Goal: Task Accomplishment & Management: Manage account settings

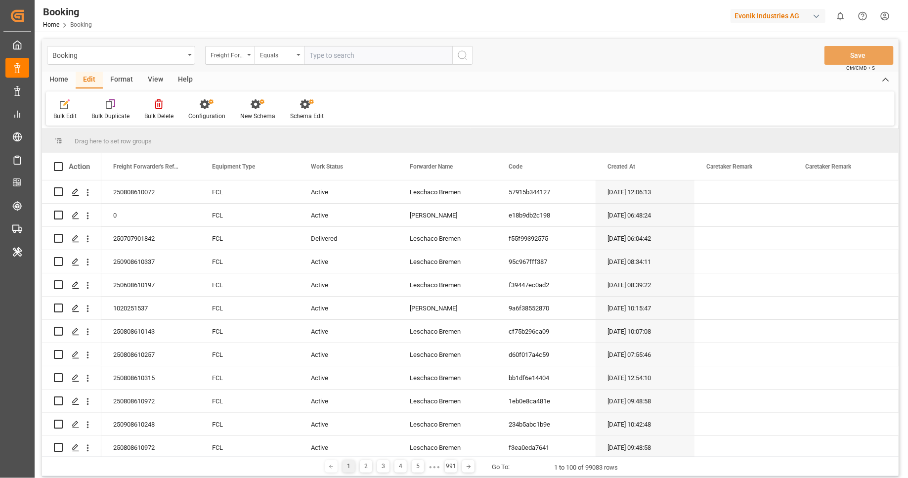
click at [119, 78] on div "Format" at bounding box center [122, 80] width 38 height 17
click at [61, 109] on div "Filter Rows" at bounding box center [68, 110] width 44 height 22
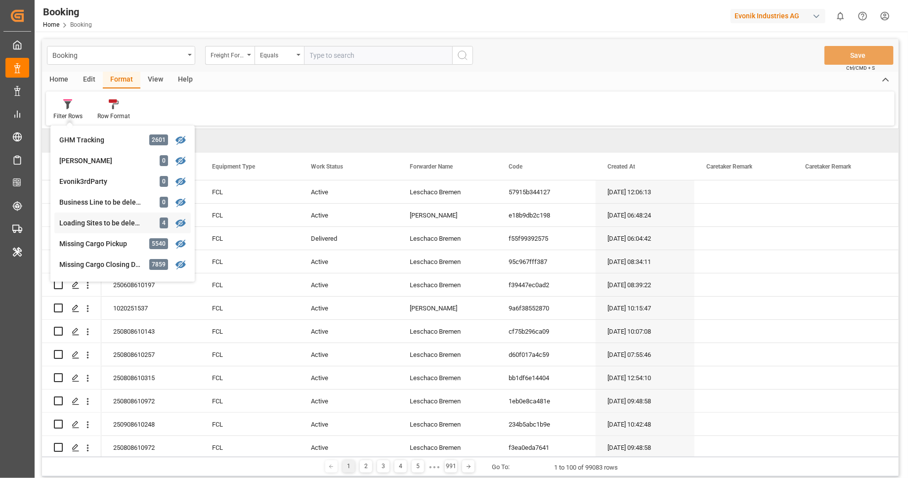
click at [122, 224] on div "Booking Freight Forwarder's Reference No. Equals Save Ctrl/CMD + S Home Edit Fo…" at bounding box center [470, 257] width 856 height 437
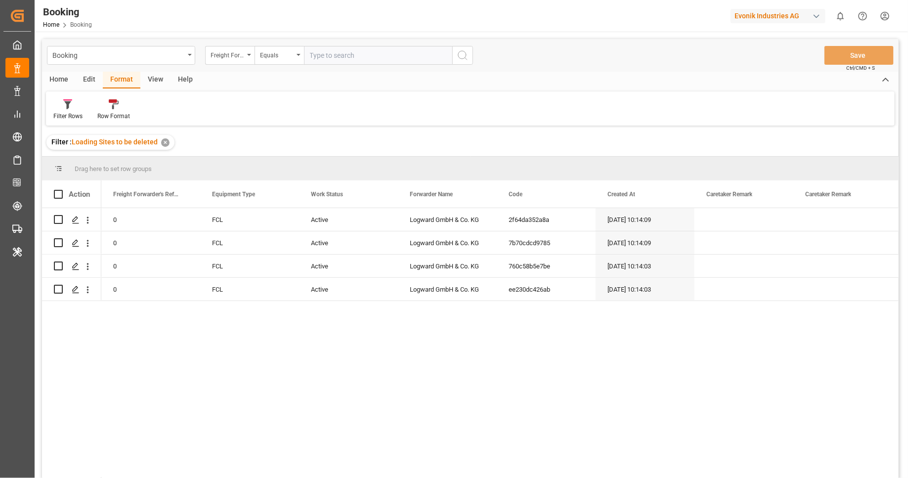
click at [58, 198] on span at bounding box center [58, 194] width 9 height 9
click at [61, 190] on input "checkbox" at bounding box center [61, 190] width 0 height 0
checkbox input "true"
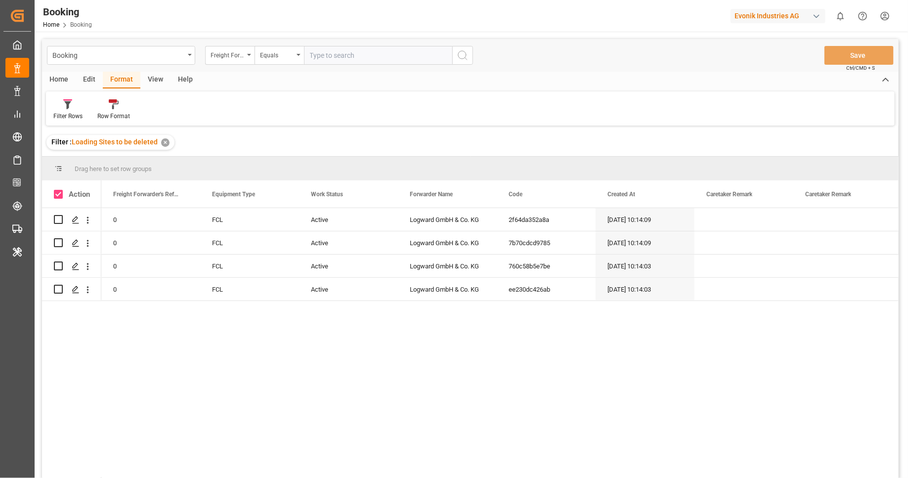
checkbox input "true"
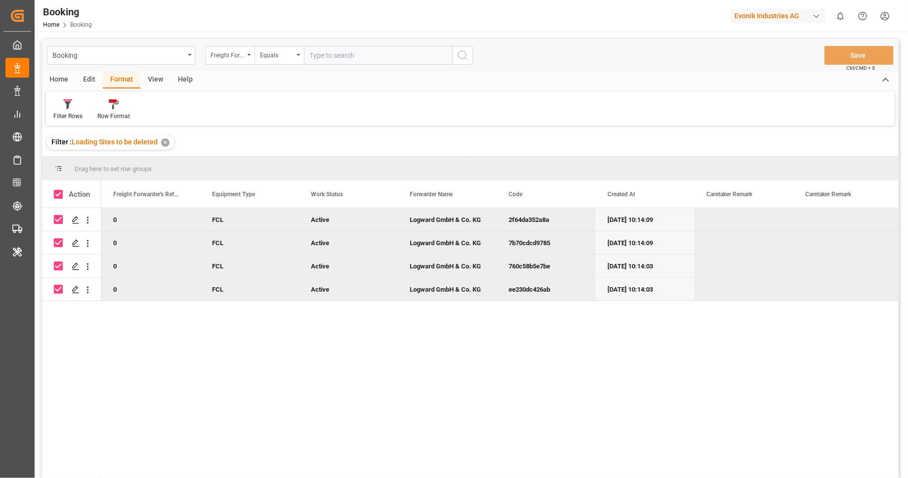
click at [90, 82] on div "Edit" at bounding box center [89, 80] width 27 height 17
click at [156, 109] on div "Bulk Delete" at bounding box center [159, 110] width 44 height 22
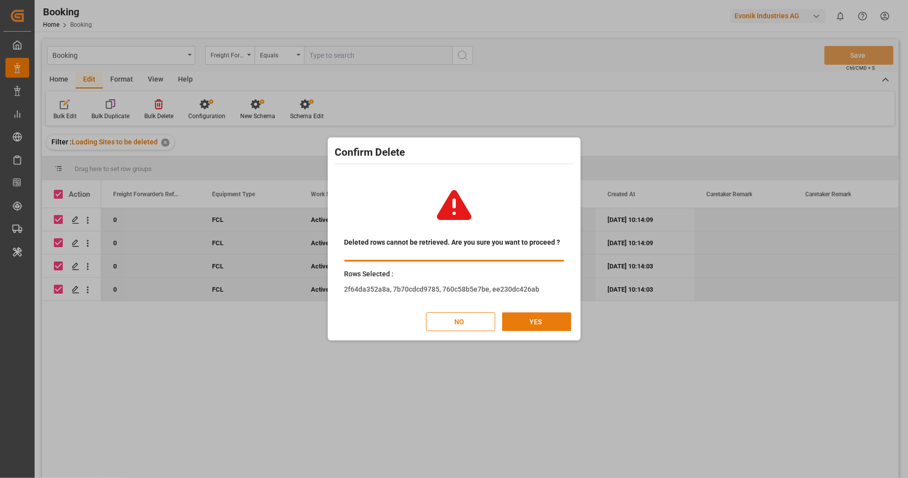
click at [549, 326] on button "YES" at bounding box center [536, 321] width 69 height 19
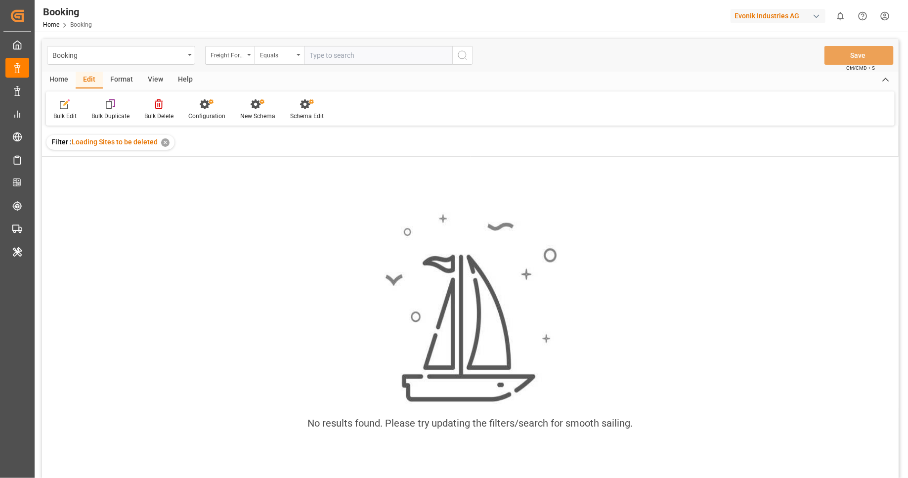
click at [166, 143] on div "✕" at bounding box center [165, 142] width 8 height 8
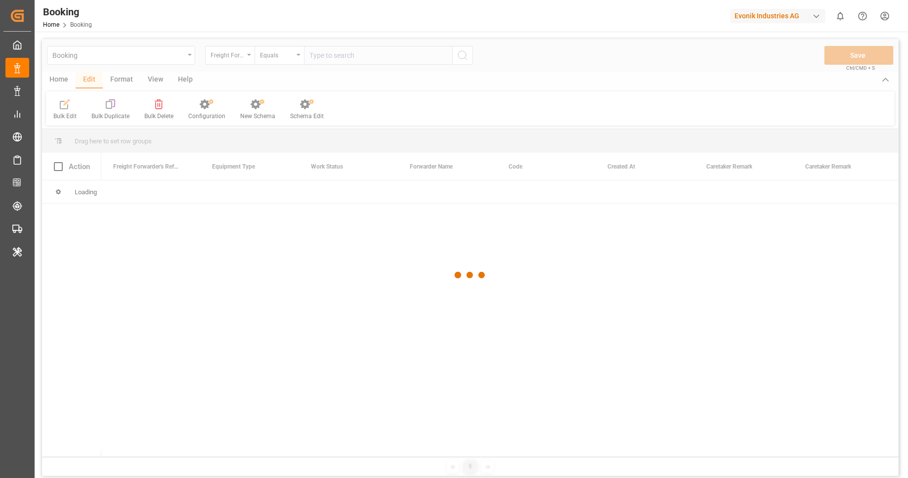
click at [127, 83] on div at bounding box center [470, 275] width 856 height 472
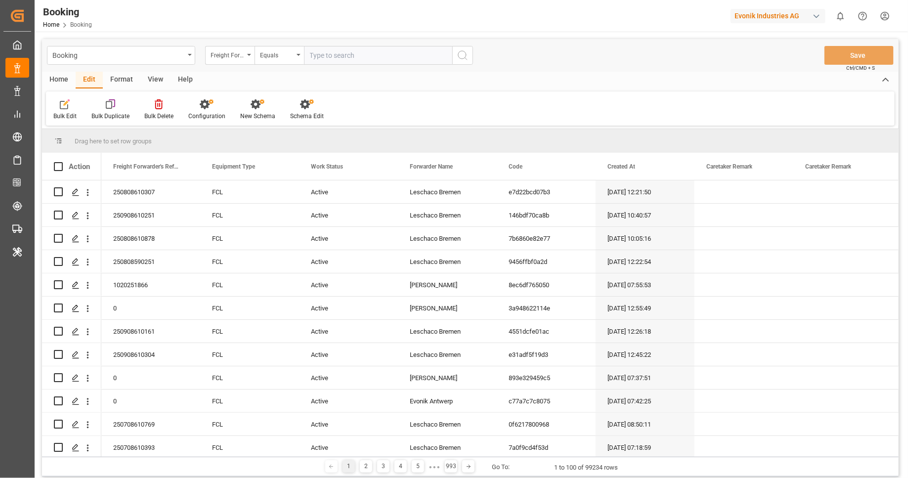
click at [127, 83] on div "Format" at bounding box center [122, 80] width 38 height 17
click at [65, 116] on div "Filter Rows" at bounding box center [67, 116] width 29 height 9
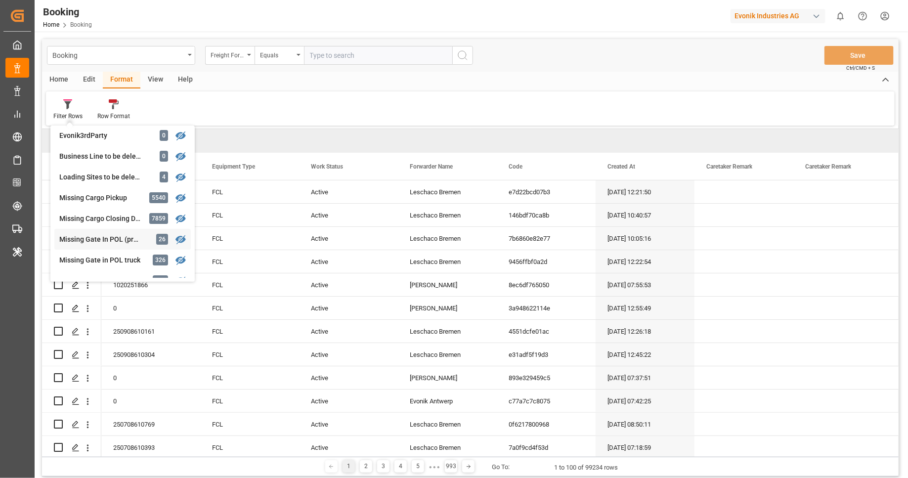
scroll to position [67, 0]
click at [129, 242] on div "Booking Freight Forwarder's Reference No. Equals Save Ctrl/CMD + S Home Edit Fo…" at bounding box center [470, 257] width 856 height 437
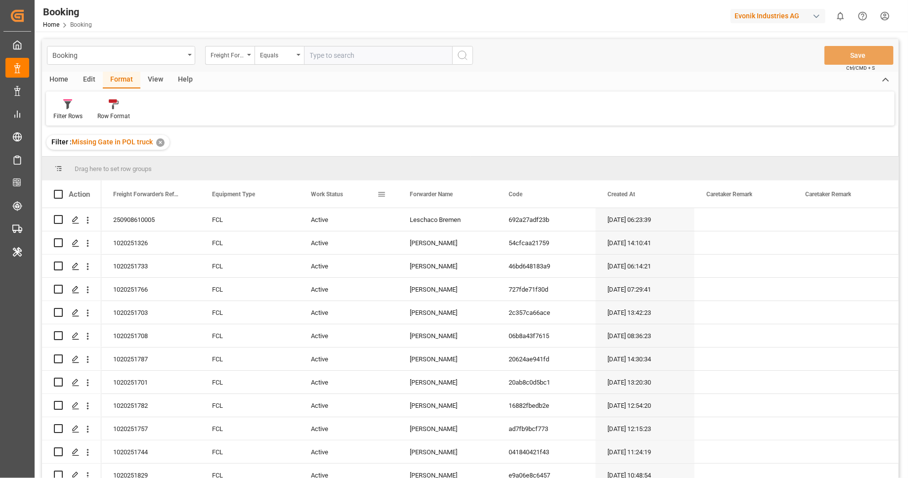
click at [383, 195] on span at bounding box center [381, 194] width 9 height 9
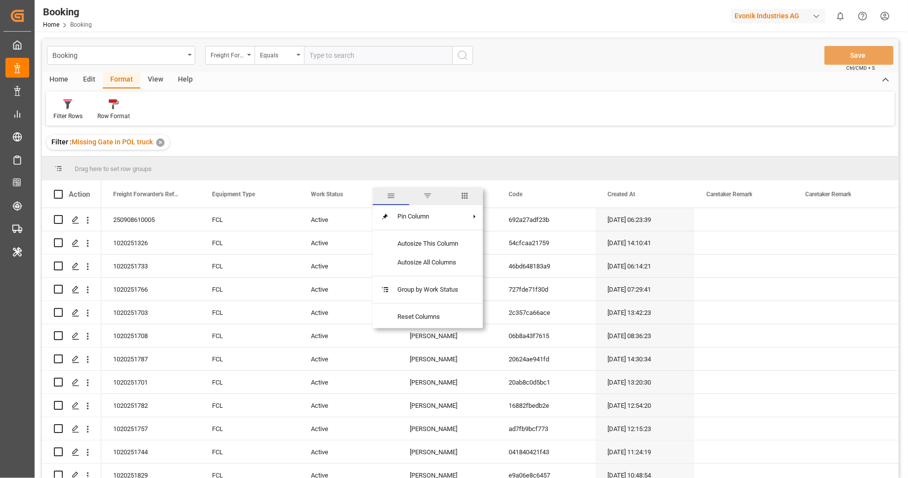
click at [468, 197] on span "columns" at bounding box center [464, 195] width 9 height 9
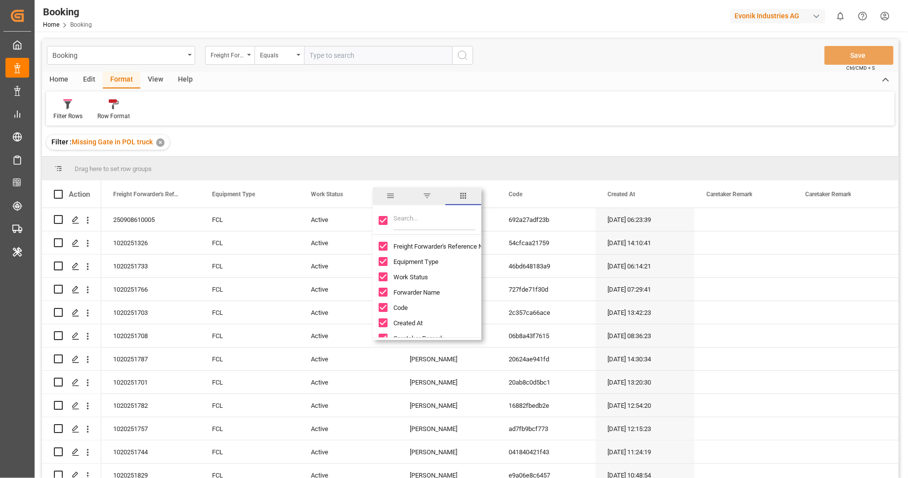
click at [384, 221] on input "Toggle Select All Columns" at bounding box center [383, 220] width 9 height 9
checkbox input "false"
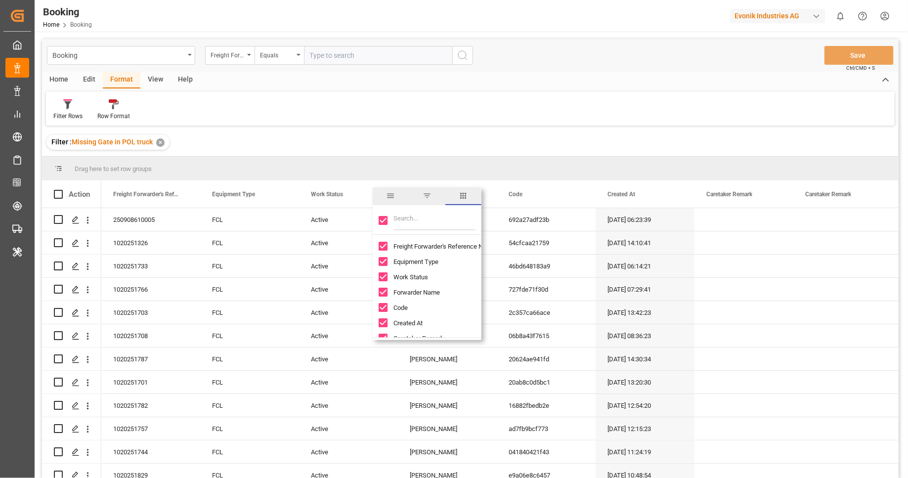
checkbox input "false"
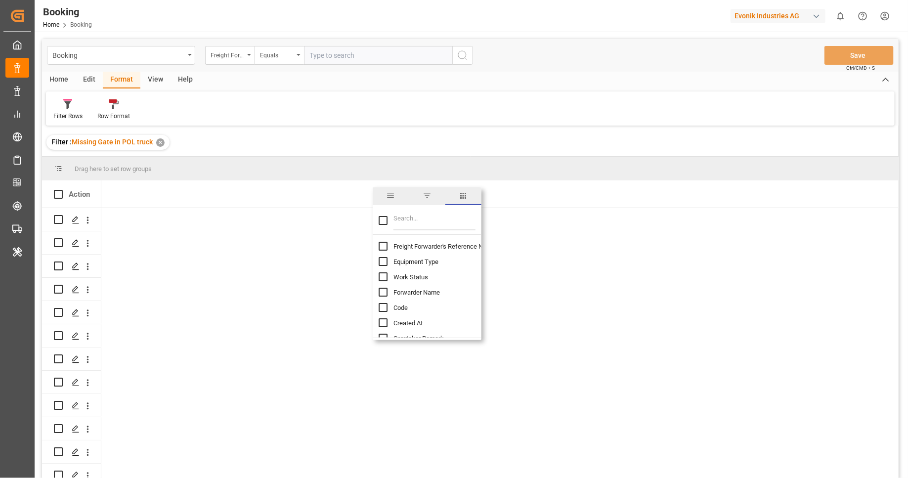
click at [412, 224] on input "Filter Columns Input" at bounding box center [434, 221] width 82 height 20
type input "g"
type input "[PERSON_NAME]"
click at [384, 322] on input "Carrier SCAC column toggle visibility (hidden)" at bounding box center [383, 322] width 9 height 9
checkbox input "true"
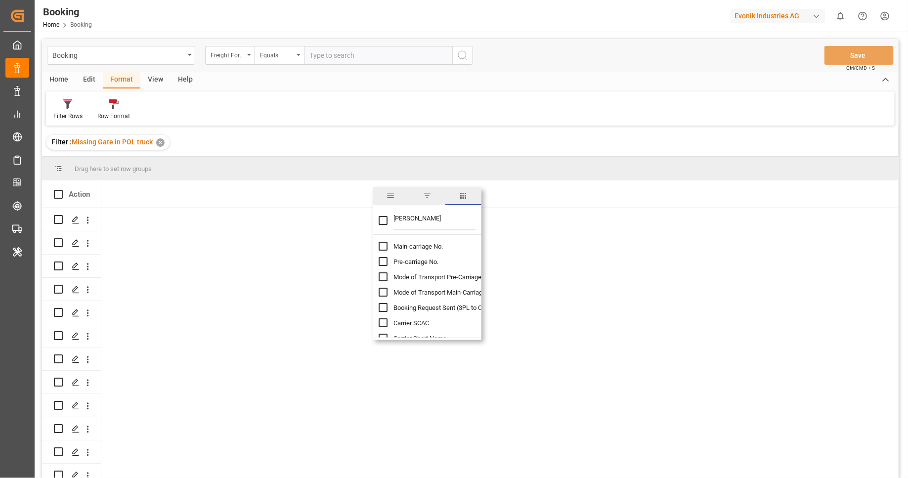
checkbox input "false"
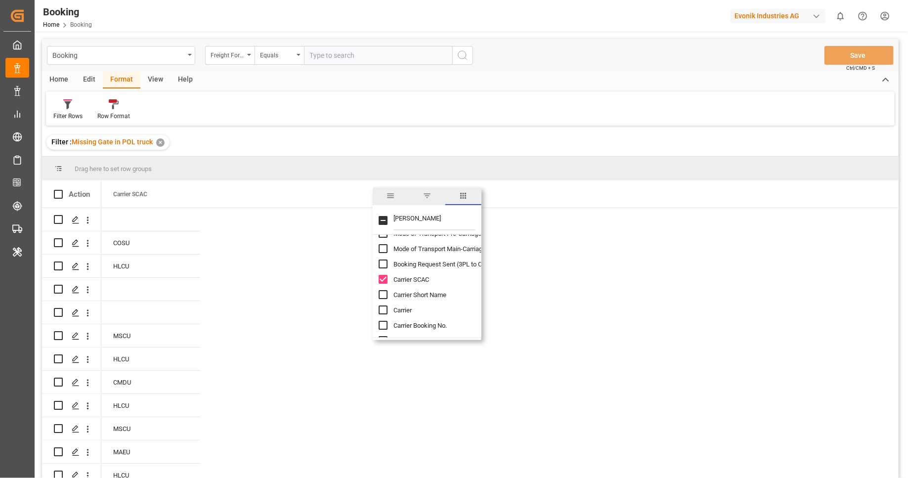
click at [382, 311] on input "Carrier column toggle visibility (hidden)" at bounding box center [383, 309] width 9 height 9
checkbox input "true"
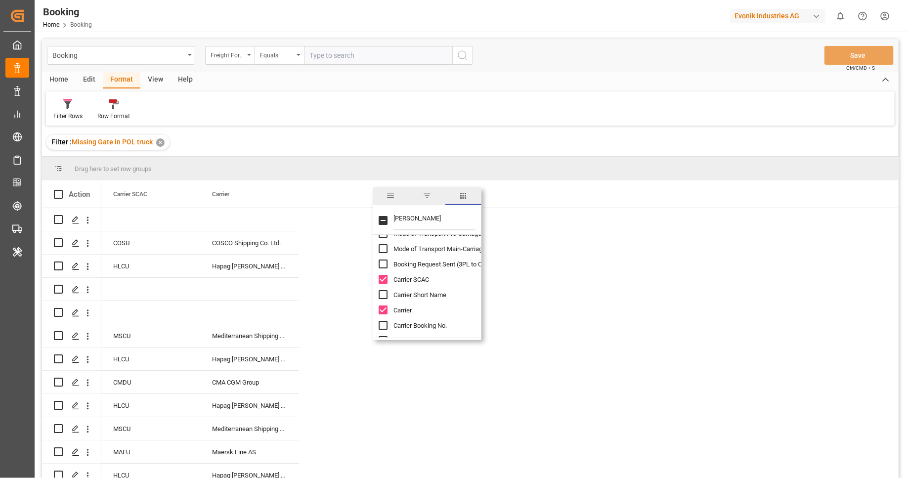
click at [429, 294] on span "Carrier Short Name" at bounding box center [419, 294] width 53 height 7
checkbox input "true"
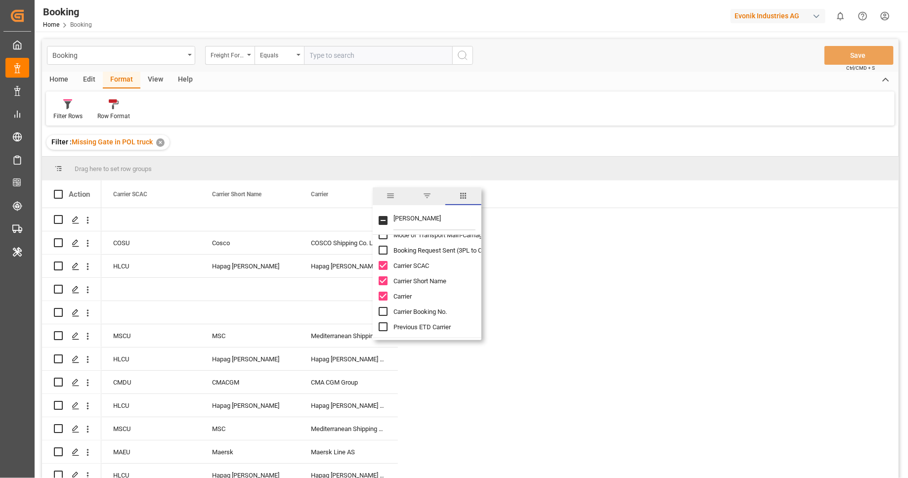
scroll to position [58, 0]
click at [430, 309] on span "Carrier Booking No." at bounding box center [419, 310] width 53 height 7
checkbox input "true"
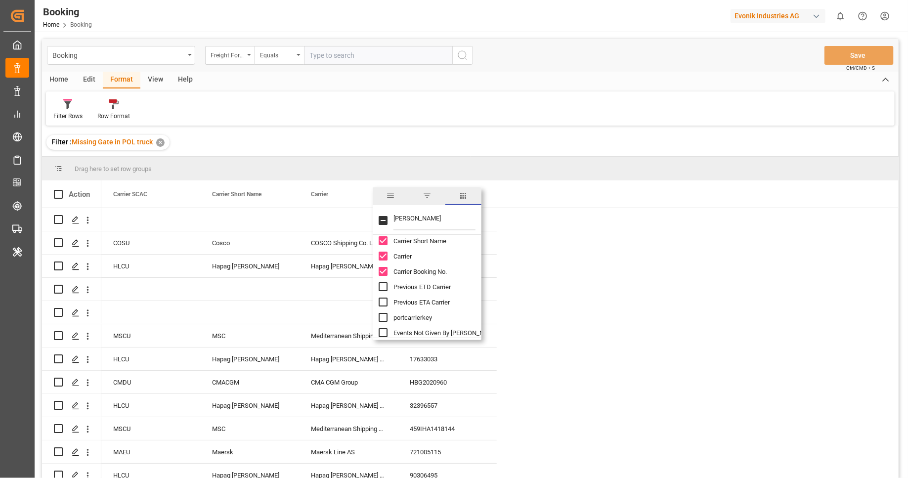
scroll to position [98, 0]
click at [558, 144] on div "Filter : Missing Gate in POL truck ✕" at bounding box center [470, 142] width 856 height 28
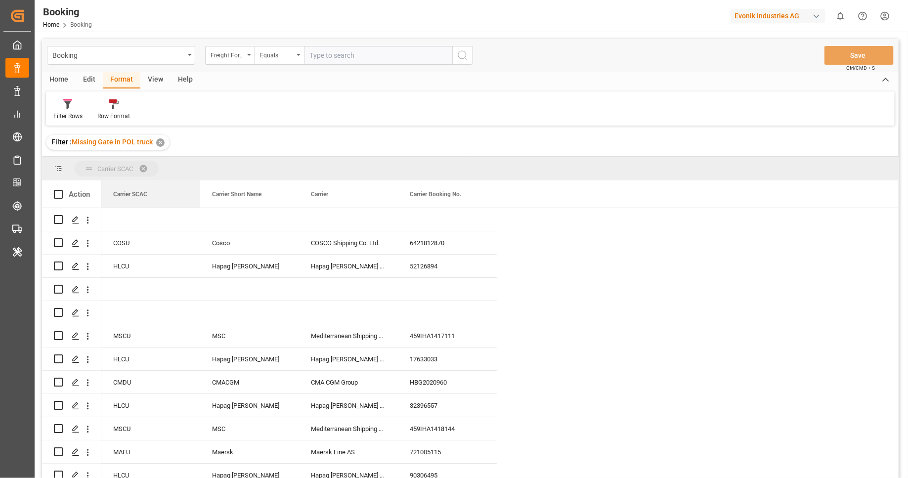
drag, startPoint x: 136, startPoint y: 196, endPoint x: 159, endPoint y: 168, distance: 36.9
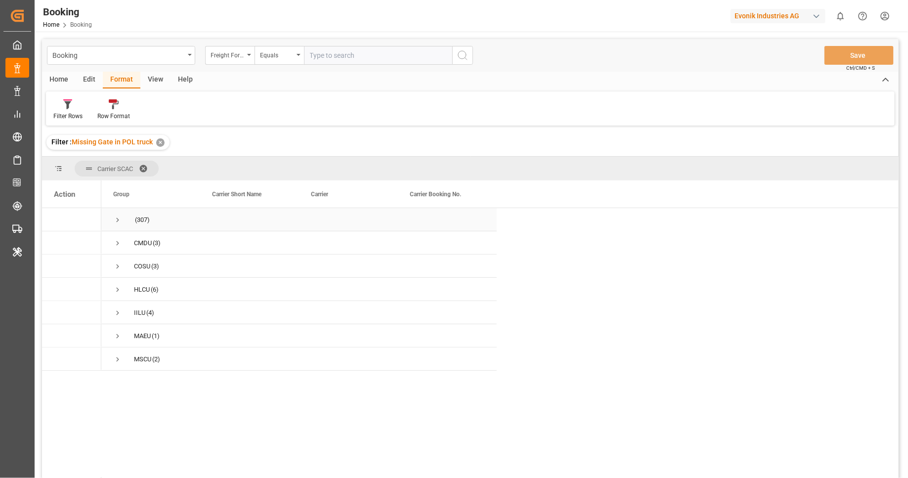
click at [121, 221] on span "Press SPACE to select this row." at bounding box center [117, 219] width 9 height 9
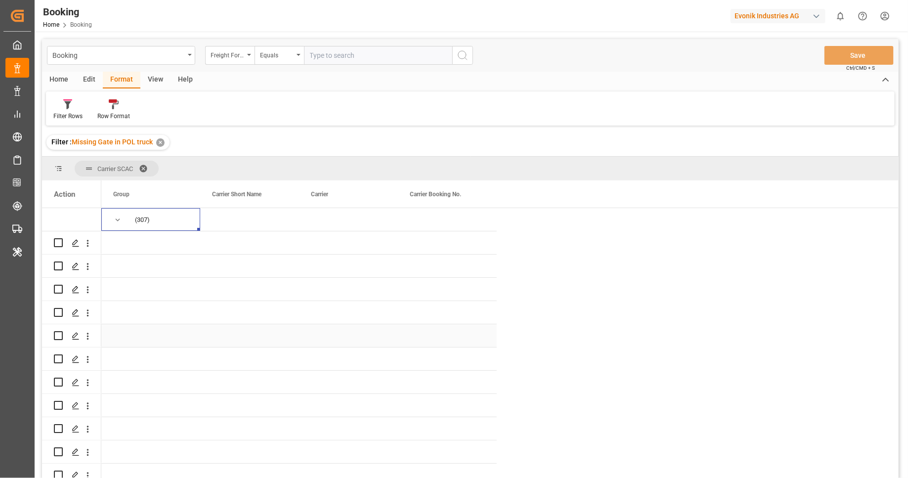
scroll to position [0, 0]
click at [124, 219] on span "(307)" at bounding box center [150, 220] width 75 height 22
click at [121, 218] on span "Press SPACE to select this row." at bounding box center [117, 219] width 9 height 9
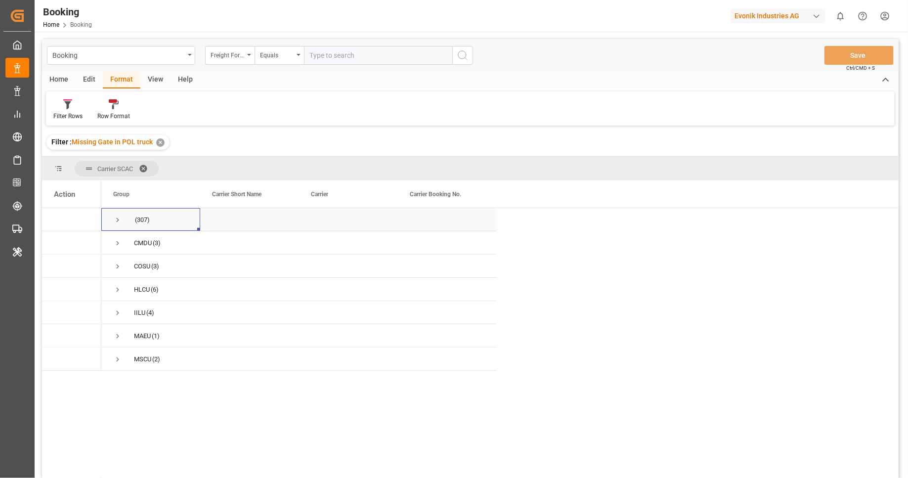
click at [120, 221] on span "Press SPACE to select this row." at bounding box center [117, 219] width 9 height 9
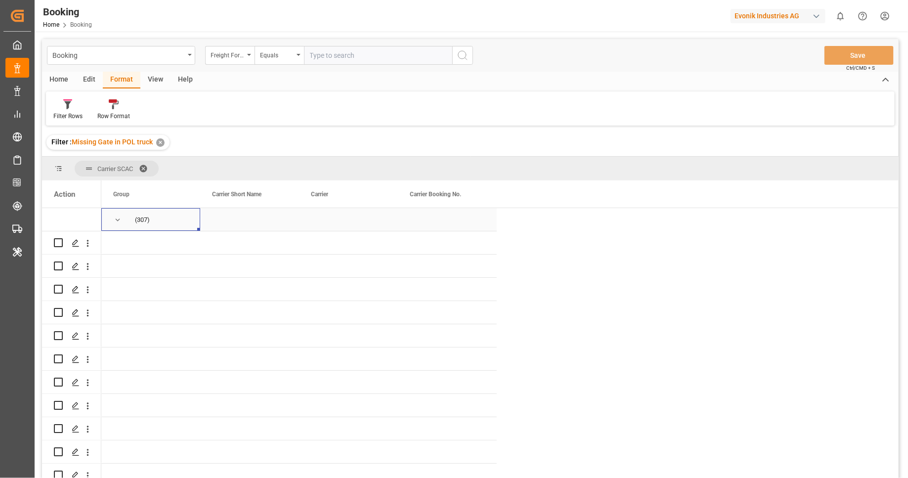
click at [120, 219] on span "Press SPACE to select this row." at bounding box center [117, 219] width 9 height 9
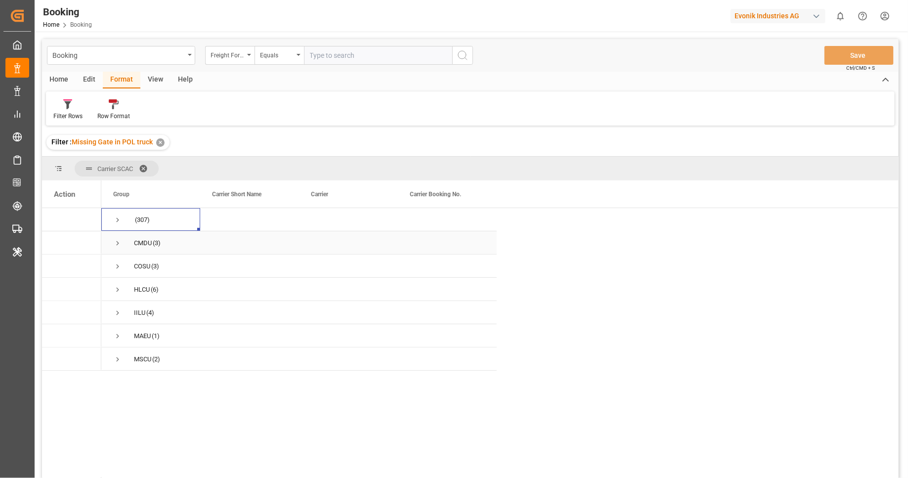
click at [120, 240] on span "Press SPACE to select this row." at bounding box center [117, 243] width 9 height 9
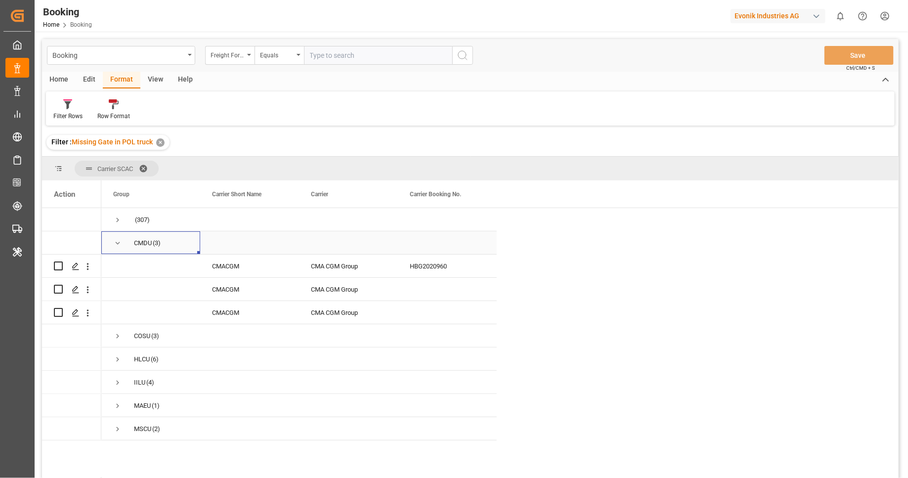
click at [117, 240] on span "Press SPACE to select this row." at bounding box center [117, 243] width 9 height 9
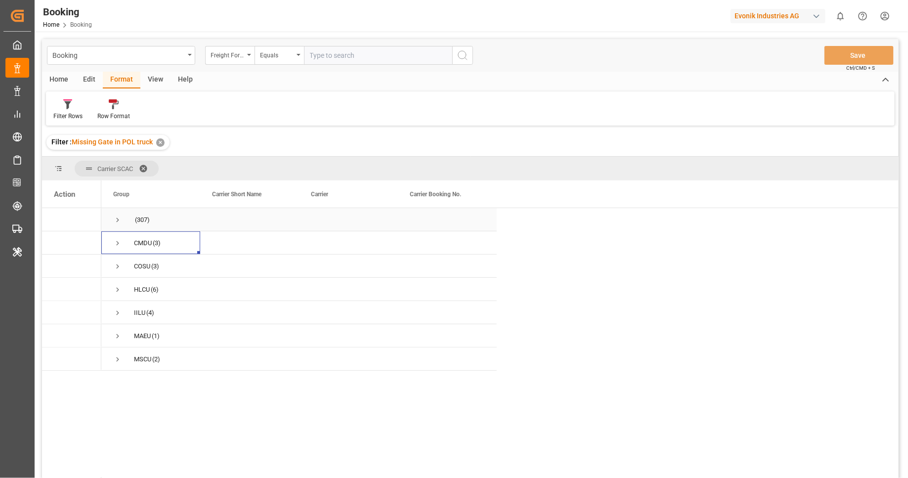
click at [120, 226] on span "Press SPACE to select this row." at bounding box center [117, 220] width 9 height 23
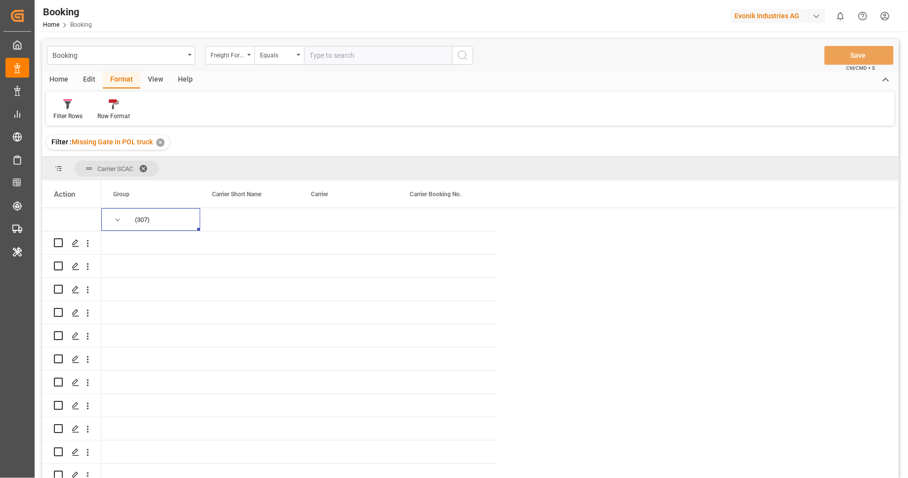
click at [93, 79] on div "Edit" at bounding box center [89, 80] width 27 height 17
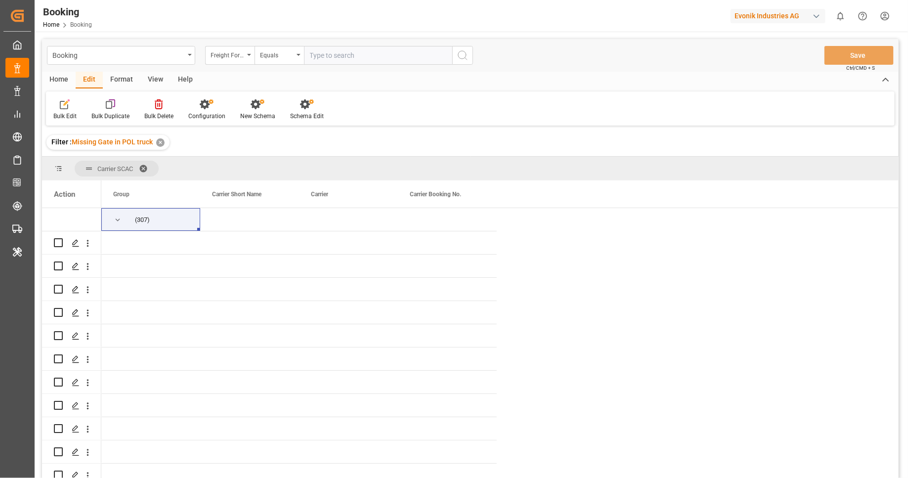
click at [121, 75] on div "Format" at bounding box center [122, 80] width 38 height 17
click at [88, 77] on div "Edit" at bounding box center [89, 80] width 27 height 17
click at [212, 114] on div "Configuration" at bounding box center [206, 116] width 37 height 9
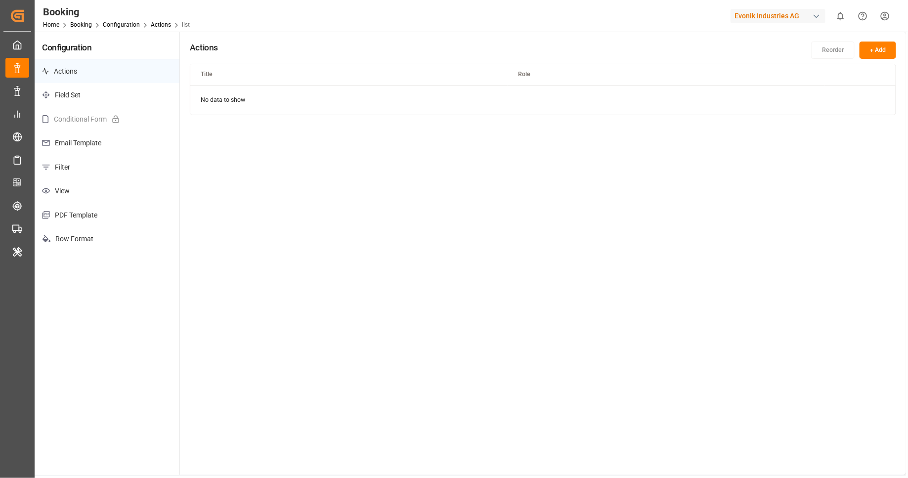
click at [79, 170] on p "Filter" at bounding box center [107, 167] width 145 height 24
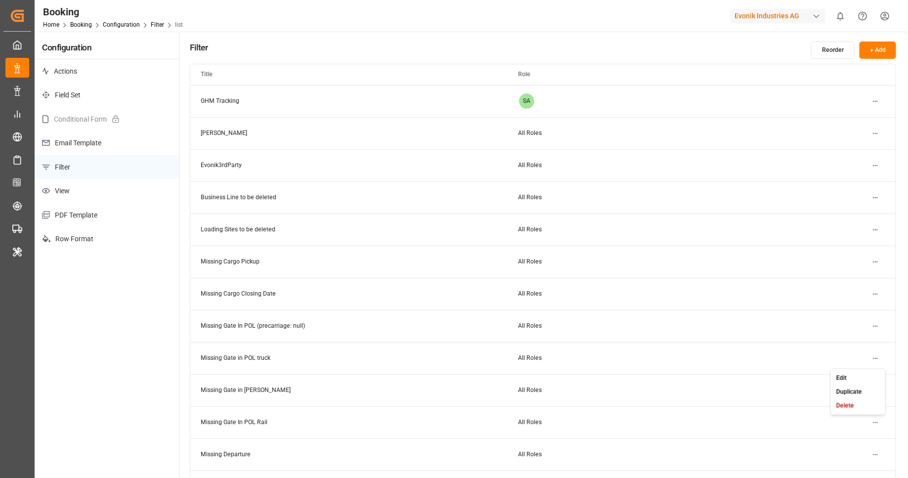
click at [875, 359] on html "Created by potrace 1.15, written by Peter Selinger 2001-2017 Created by potrace…" at bounding box center [454, 239] width 908 height 478
click at [861, 381] on div "Edit" at bounding box center [858, 378] width 51 height 14
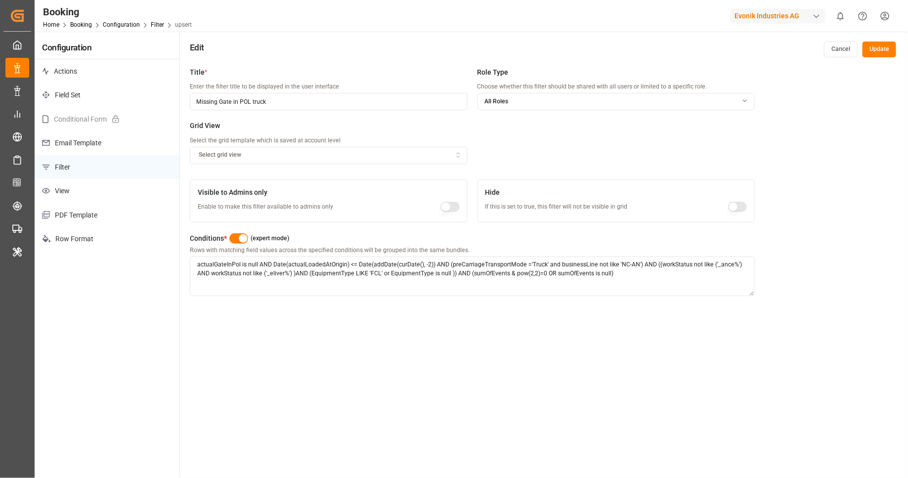
click at [233, 238] on button "button" at bounding box center [238, 238] width 19 height 10
click at [77, 25] on link "Booking" at bounding box center [81, 24] width 22 height 7
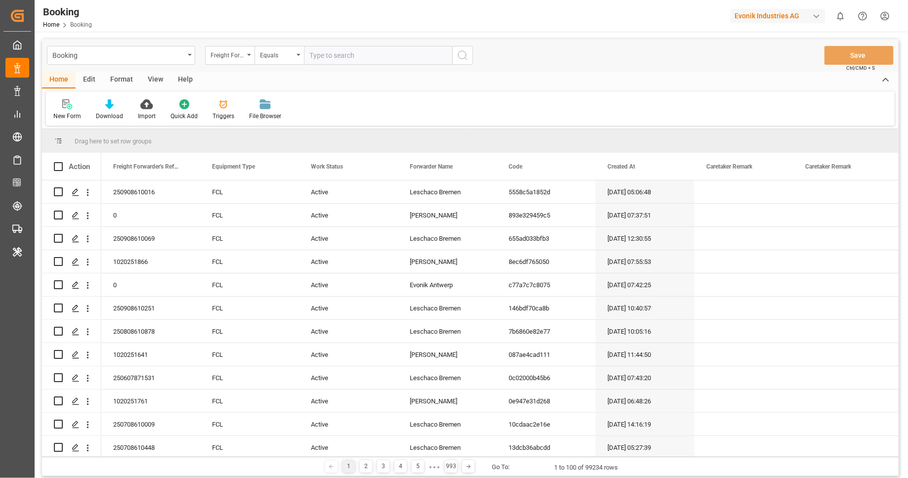
click at [113, 83] on div "Format" at bounding box center [122, 80] width 38 height 17
click at [72, 108] on icon at bounding box center [67, 104] width 9 height 10
click at [114, 77] on div "Format" at bounding box center [122, 80] width 38 height 17
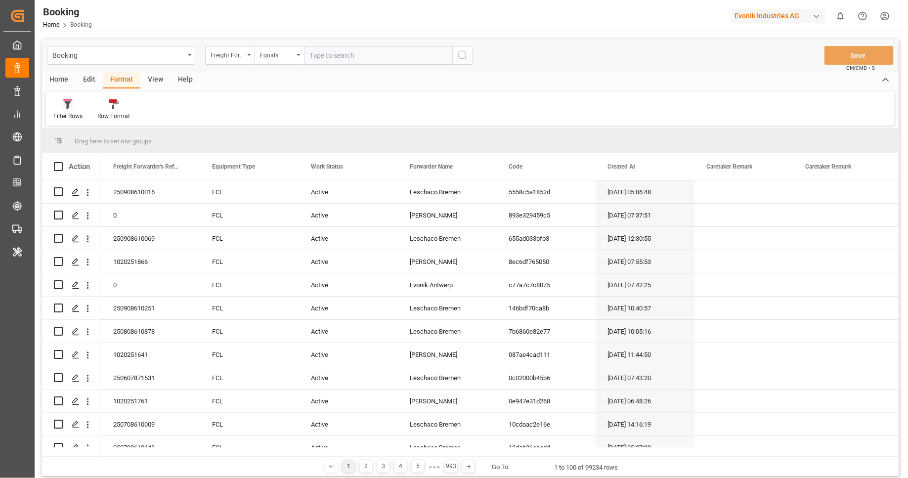
click at [63, 116] on div "Filter Rows" at bounding box center [67, 116] width 29 height 9
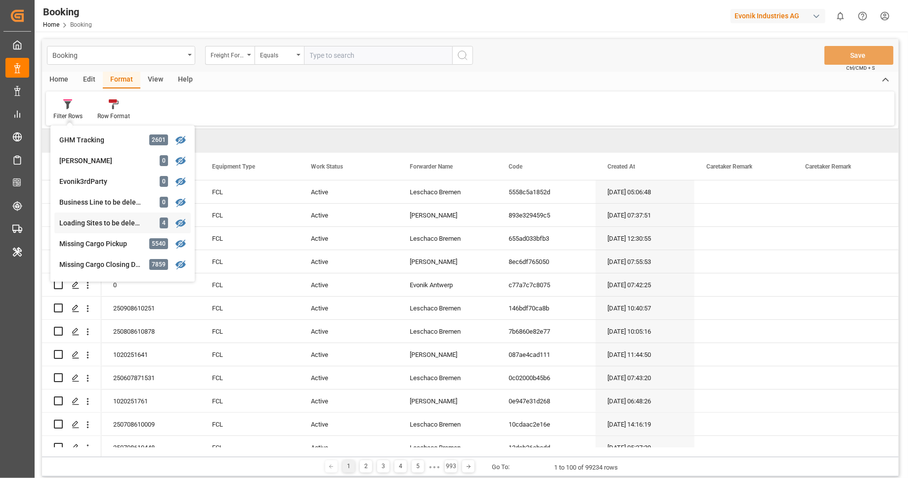
click at [141, 226] on div "Booking Freight Forwarder's Reference No. Equals Save Ctrl/CMD + S Home Edit Fo…" at bounding box center [470, 257] width 856 height 437
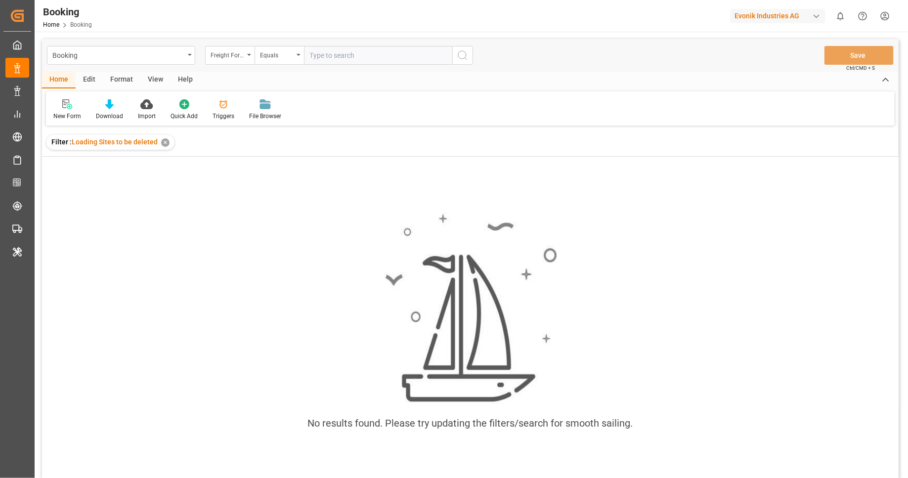
click at [164, 144] on div "✕" at bounding box center [165, 142] width 8 height 8
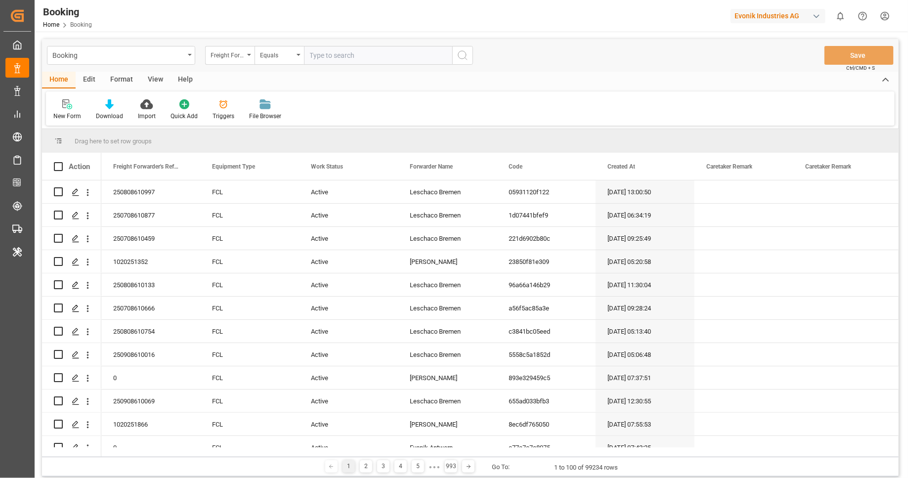
click at [131, 80] on div "Format" at bounding box center [122, 80] width 38 height 17
click at [64, 106] on icon at bounding box center [67, 104] width 9 height 10
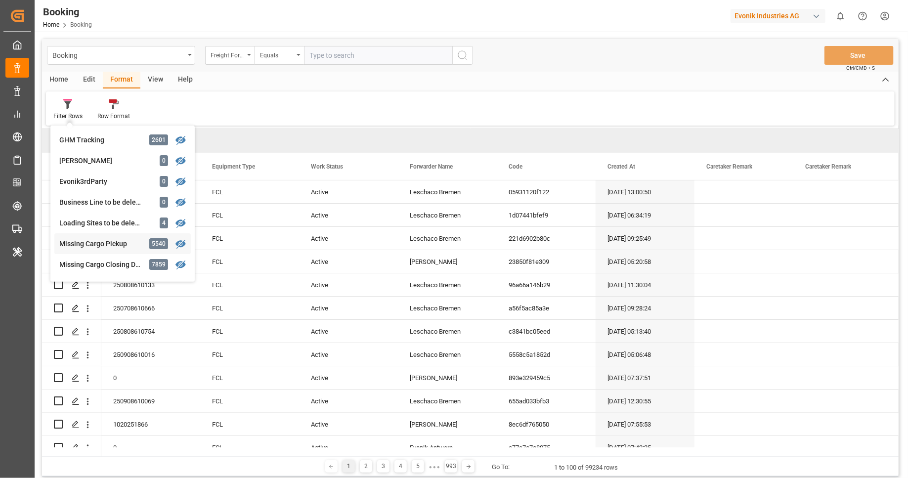
scroll to position [117, 0]
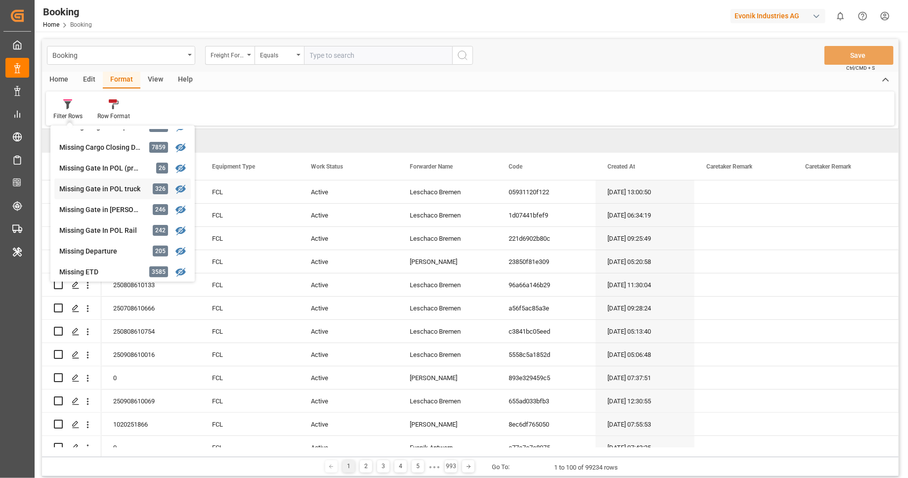
click at [126, 188] on div "Booking Freight Forwarder's Reference No. Equals Save Ctrl/CMD + S Home Edit Fo…" at bounding box center [470, 257] width 856 height 437
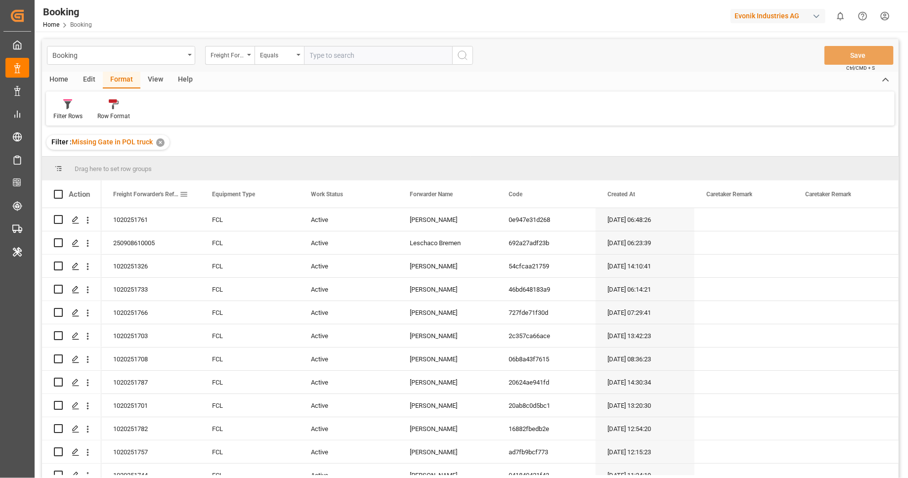
click at [184, 192] on span at bounding box center [183, 194] width 9 height 9
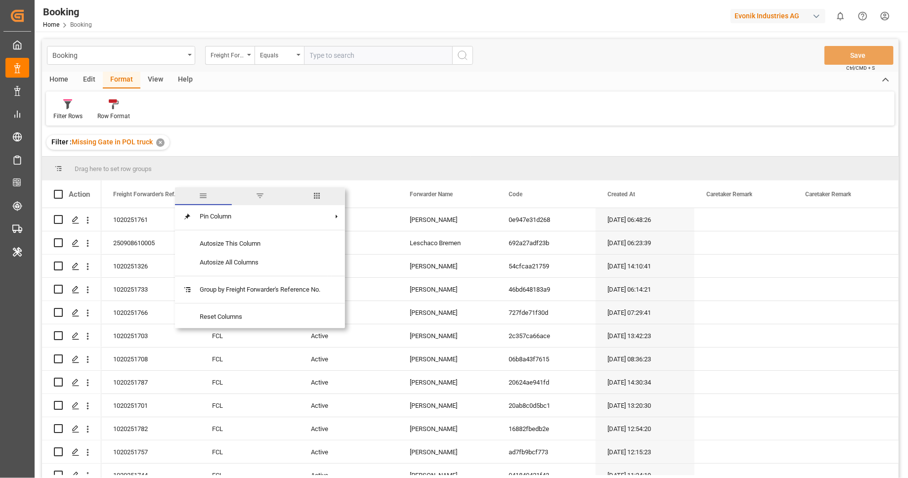
click at [314, 196] on span "columns" at bounding box center [316, 196] width 57 height 18
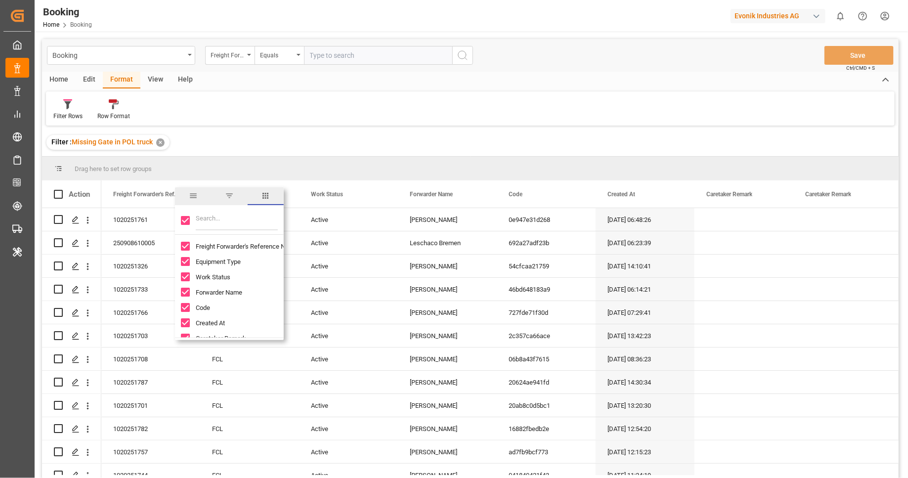
click at [188, 218] on input "Toggle Select All Columns" at bounding box center [185, 220] width 9 height 9
checkbox input "false"
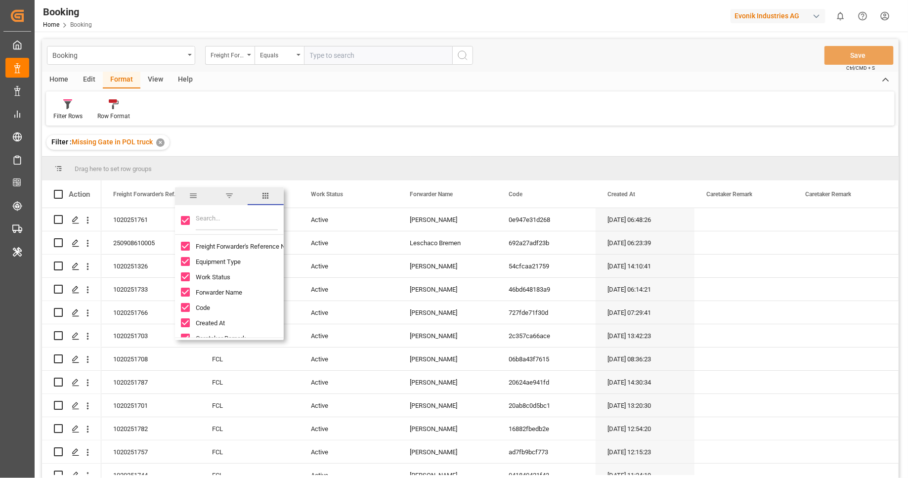
checkbox input "false"
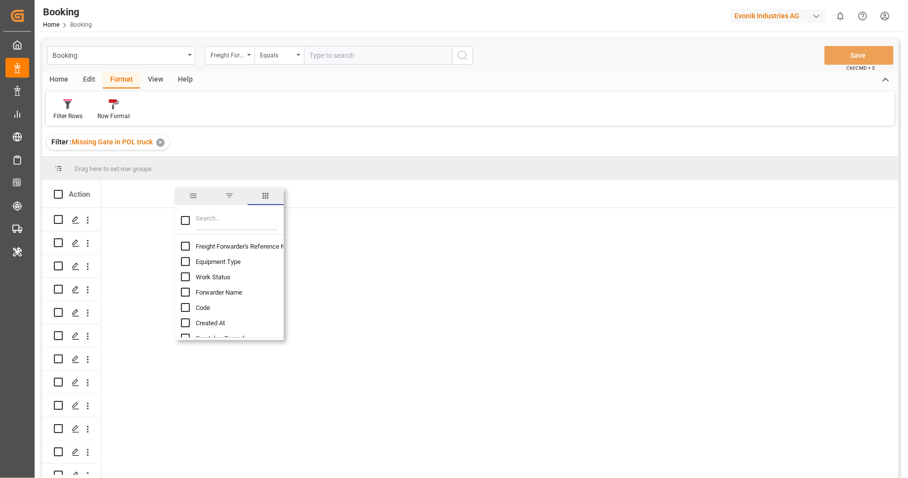
click at [215, 221] on input "Filter Columns Input" at bounding box center [237, 221] width 82 height 20
type input "[PERSON_NAME]"
click at [231, 246] on span "Main-carriage No." at bounding box center [220, 246] width 49 height 7
checkbox input "false"
checkbox input "true"
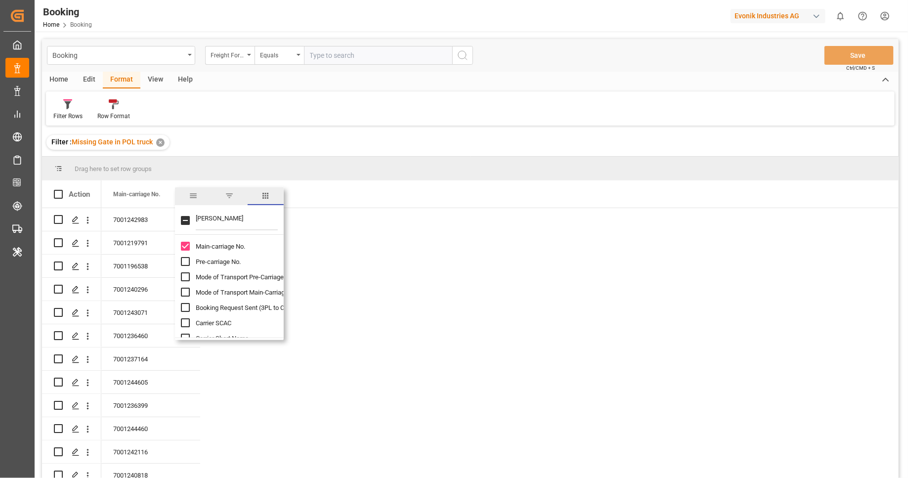
click at [230, 261] on span "Pre-carriage No." at bounding box center [218, 261] width 45 height 7
checkbox input "true"
click at [217, 325] on span "Carrier SCAC" at bounding box center [214, 322] width 36 height 7
checkbox input "true"
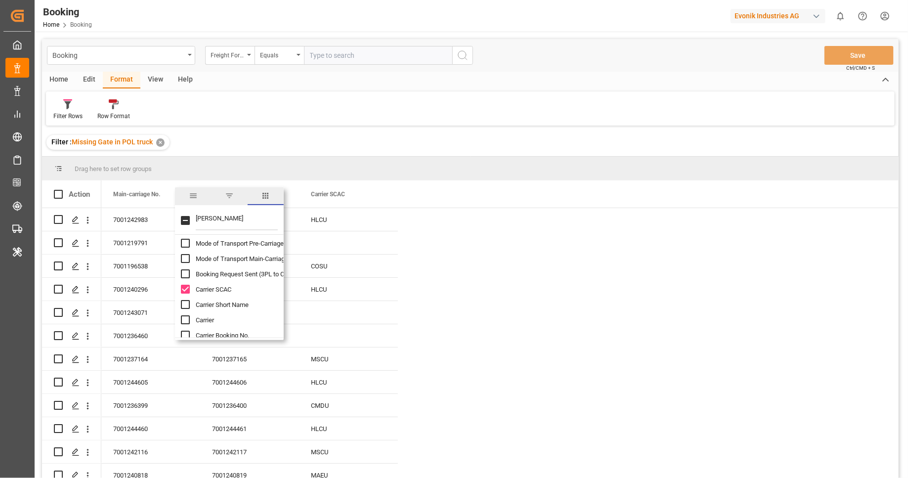
scroll to position [34, 0]
click at [241, 301] on span "Carrier Short Name" at bounding box center [222, 304] width 53 height 7
checkbox input "true"
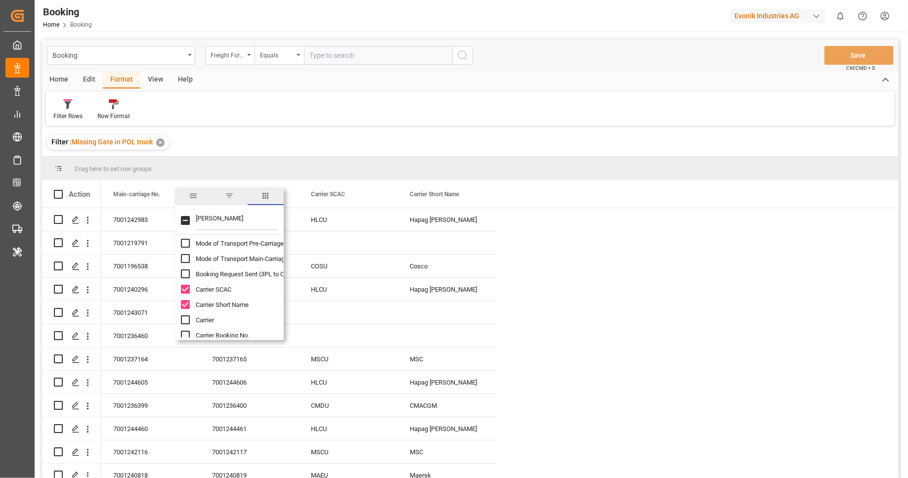
click at [196, 319] on span "Carrier" at bounding box center [205, 319] width 18 height 7
checkbox input "true"
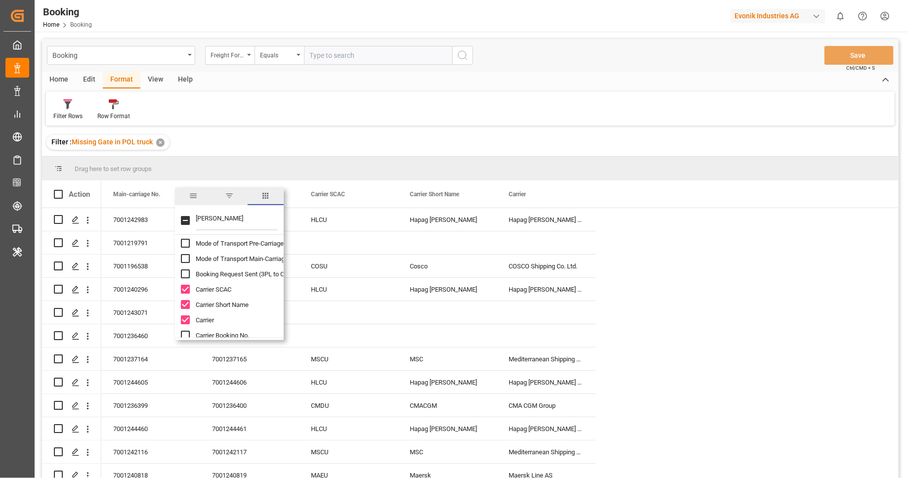
click at [239, 334] on span "Carrier Booking No." at bounding box center [222, 335] width 53 height 7
checkbox input "true"
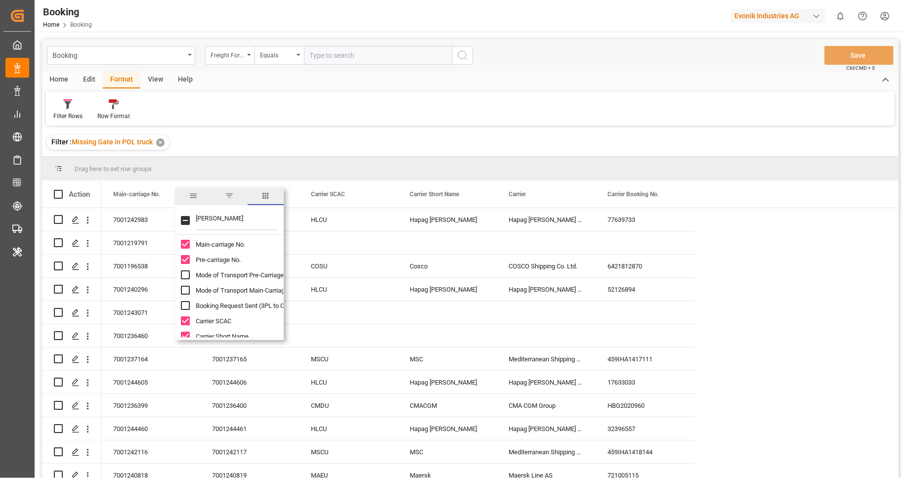
scroll to position [2, 0]
click at [186, 258] on input "Pre-carriage No. column toggle visibility (visible)" at bounding box center [185, 259] width 9 height 9
checkbox input "false"
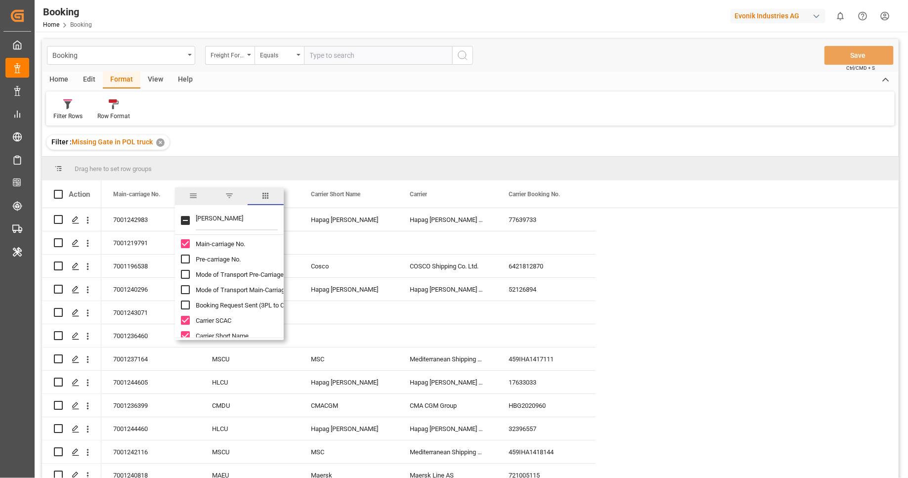
click at [187, 245] on input "Main-carriage No. column toggle visibility (visible)" at bounding box center [185, 243] width 9 height 9
checkbox input "false"
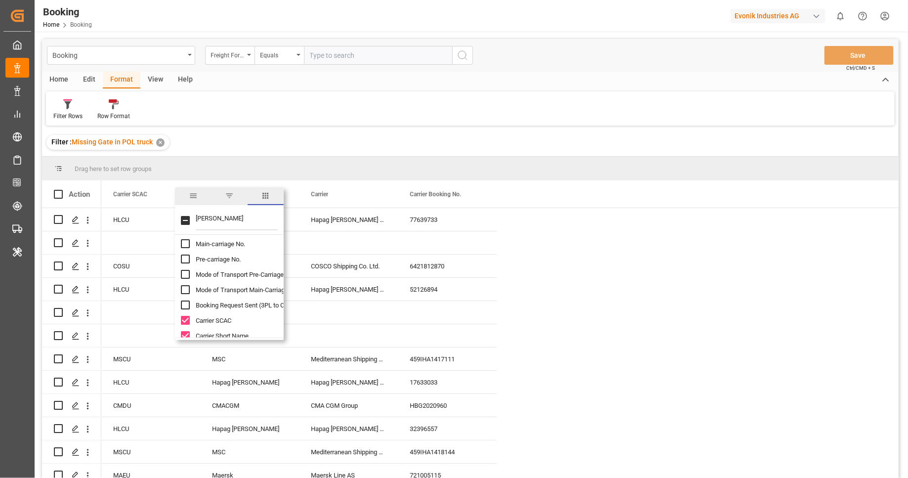
click at [185, 260] on input "Pre-carriage No. column toggle visibility (hidden)" at bounding box center [185, 259] width 9 height 9
checkbox input "true"
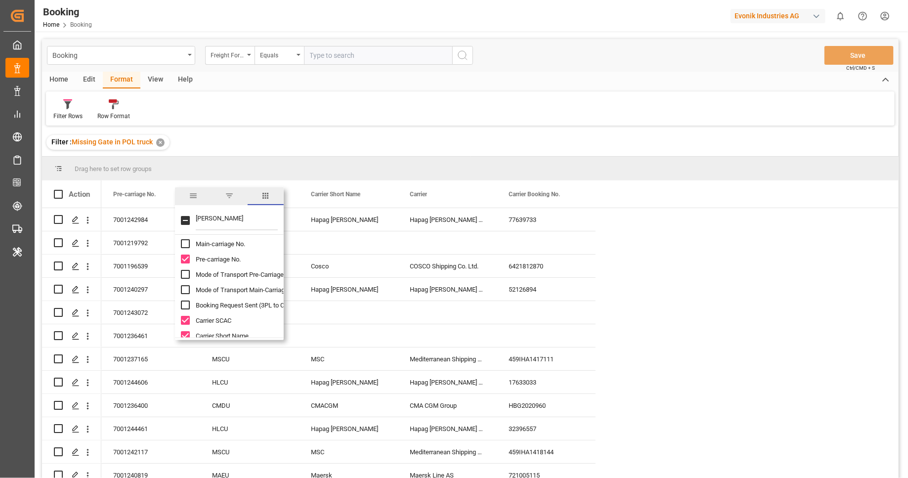
click at [188, 245] on input "Main-carriage No. column toggle visibility (hidden)" at bounding box center [185, 243] width 9 height 9
checkbox input "true"
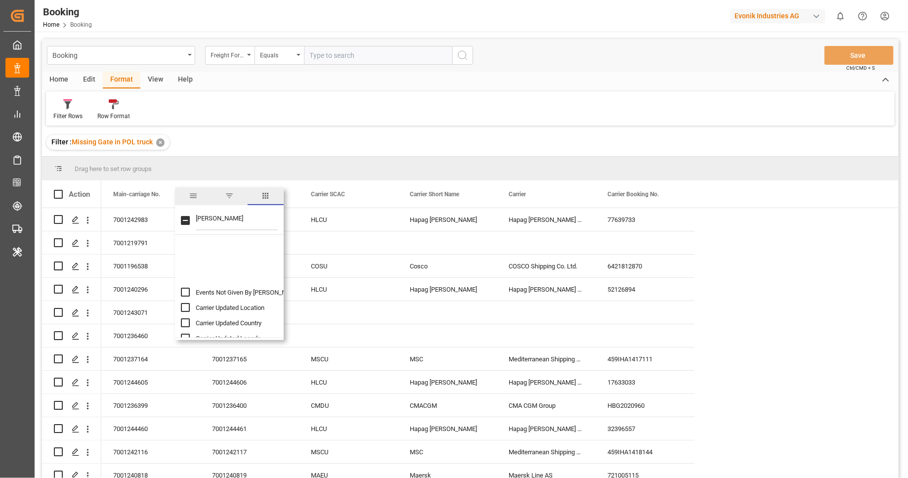
scroll to position [125, 0]
click at [313, 153] on div "Filter : Missing Gate in POL truck ✕" at bounding box center [470, 142] width 856 height 28
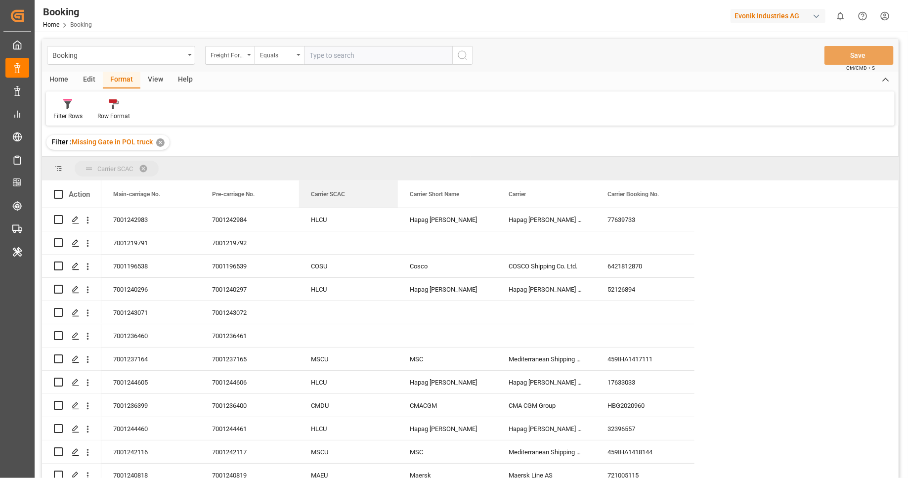
drag, startPoint x: 341, startPoint y: 194, endPoint x: 256, endPoint y: 167, distance: 89.2
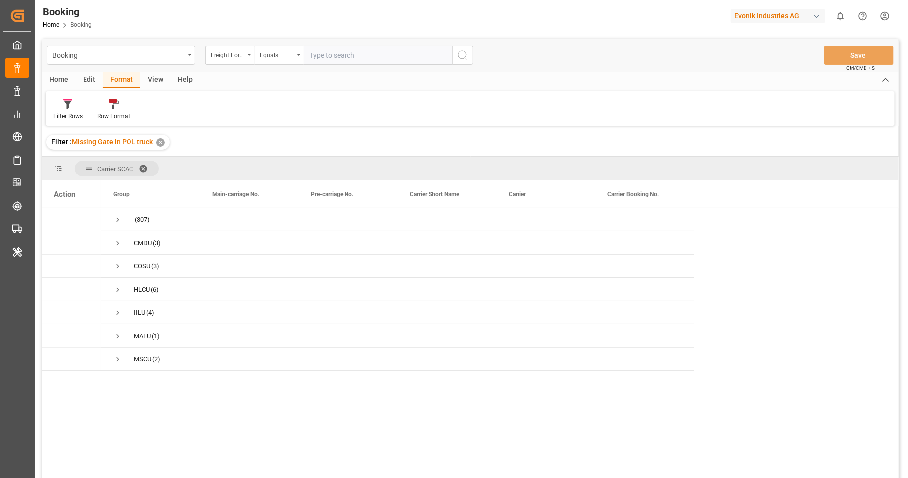
click at [770, 21] on div "Evonik Industries AG" at bounding box center [777, 16] width 95 height 14
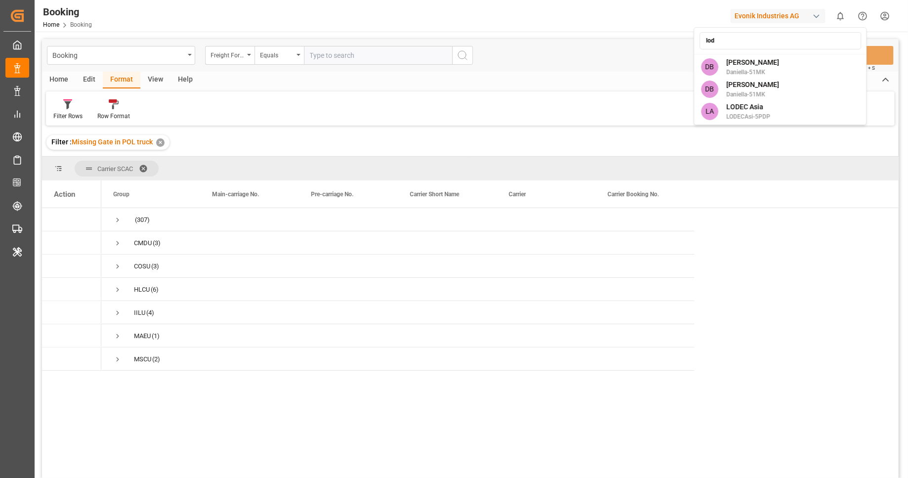
click at [772, 40] on input "lod" at bounding box center [780, 40] width 162 height 17
type input "lodec"
click at [810, 76] on div "LA LODEC Asia LODECAsi-5PDP" at bounding box center [780, 67] width 169 height 22
